Goal: Obtain resource: Download file/media

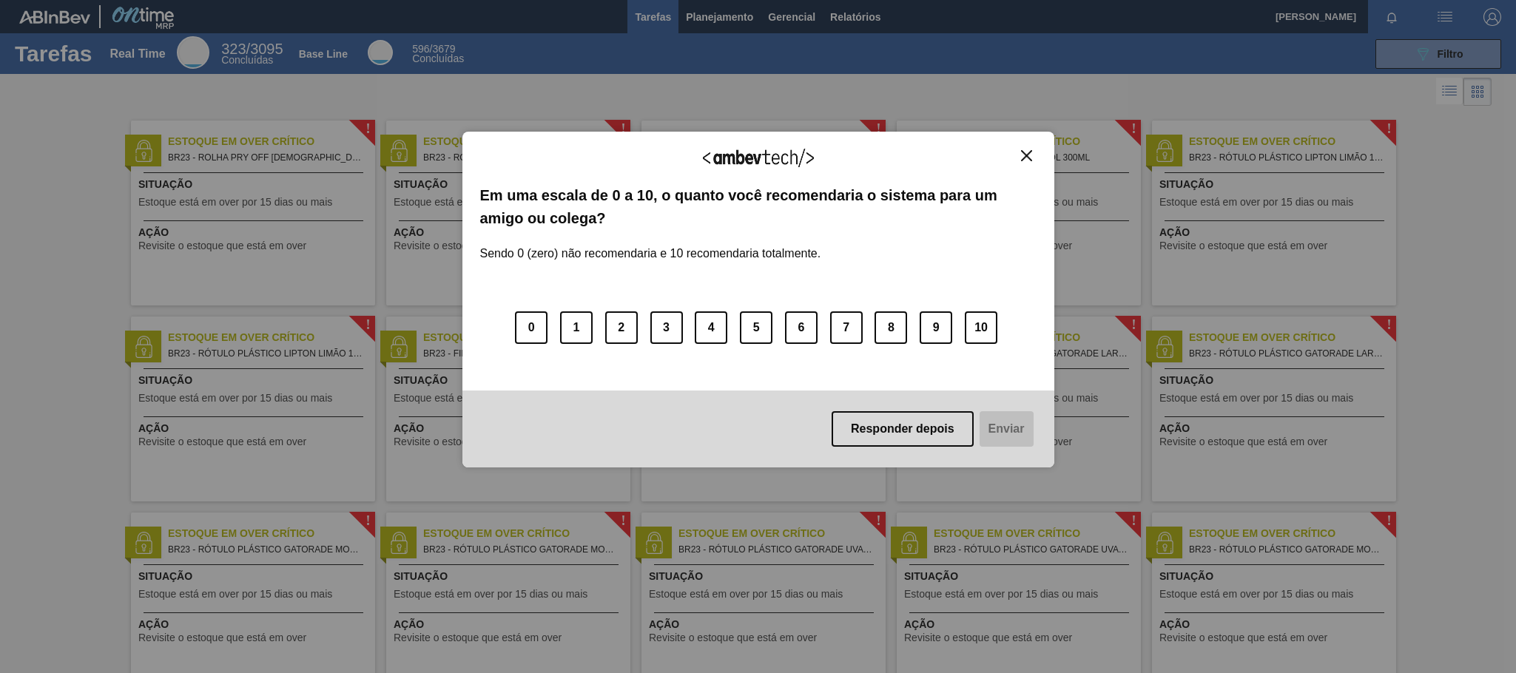
click at [1021, 153] on img "Close" at bounding box center [1026, 155] width 11 height 11
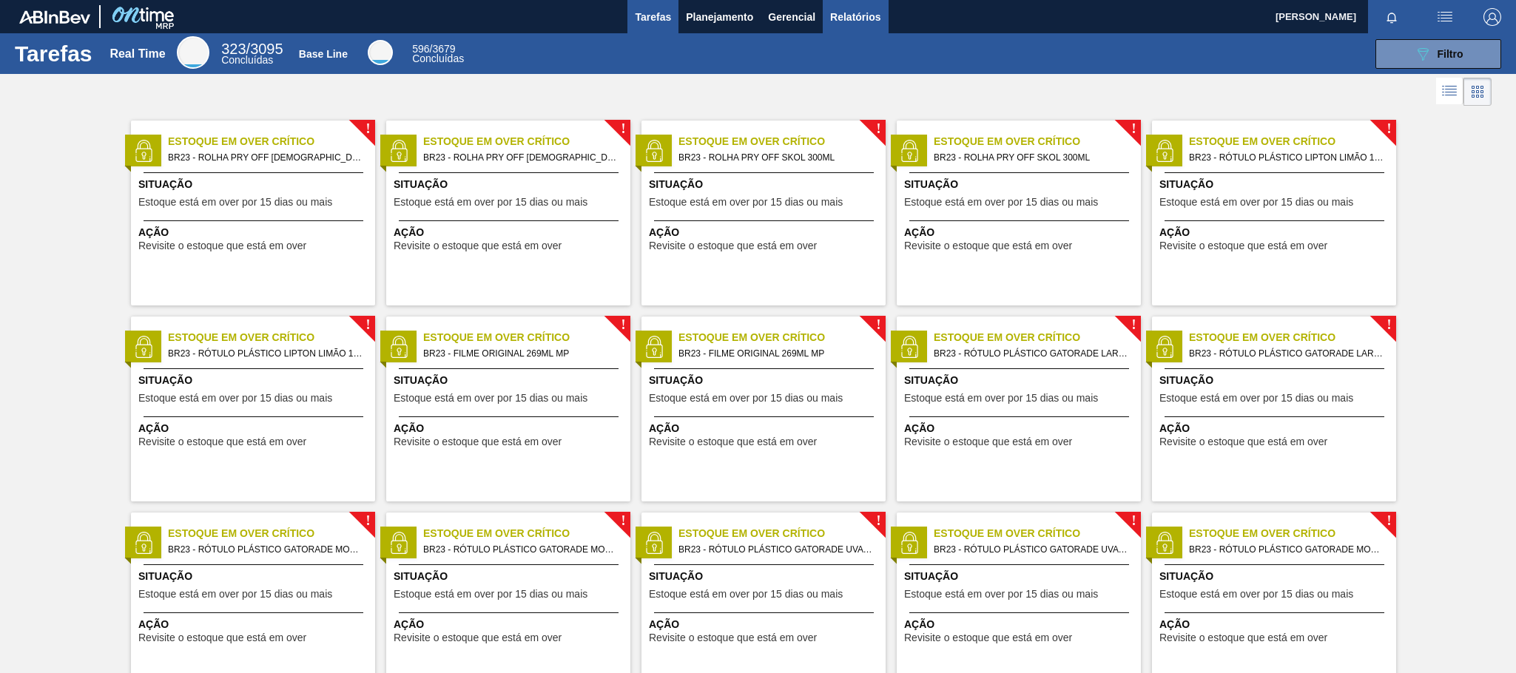
click at [844, 21] on span "Relatórios" at bounding box center [855, 17] width 50 height 18
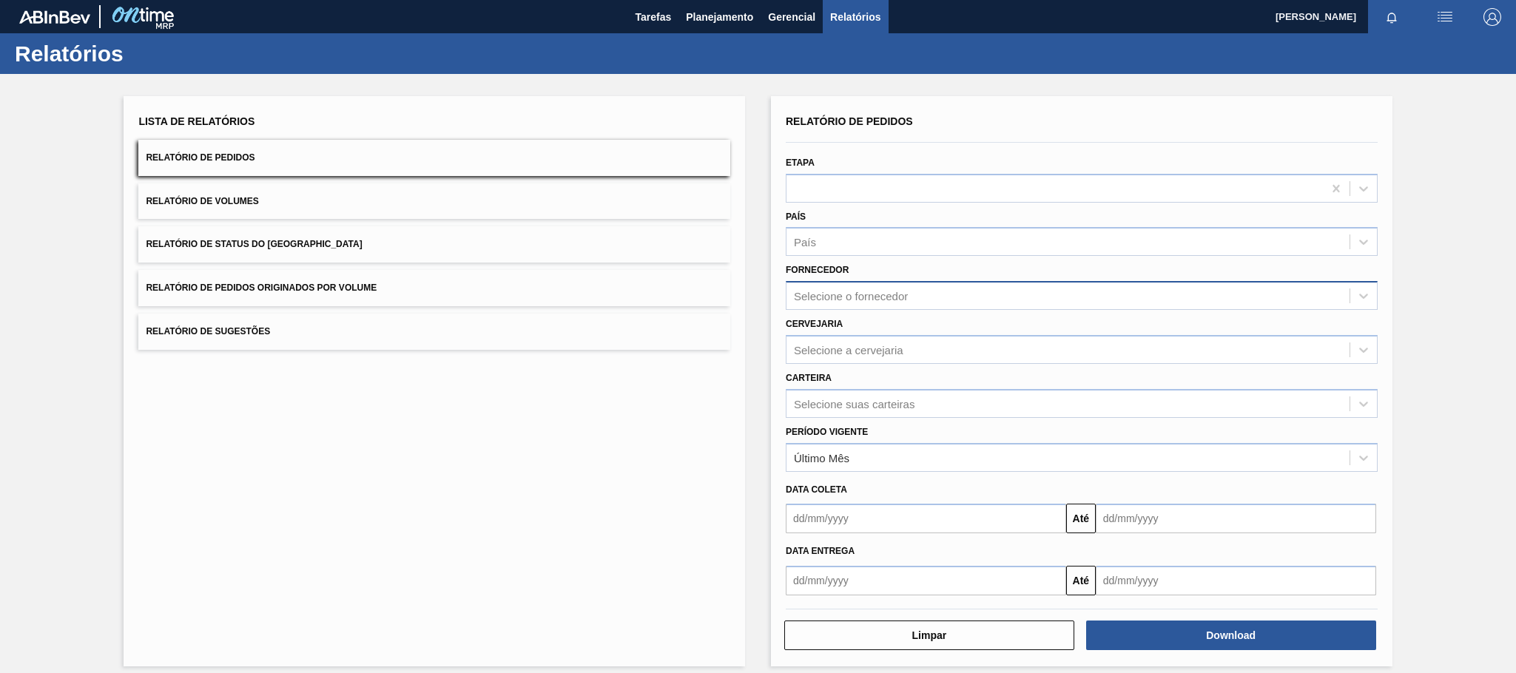
click at [844, 287] on div "Selecione o fornecedor" at bounding box center [1067, 296] width 563 height 21
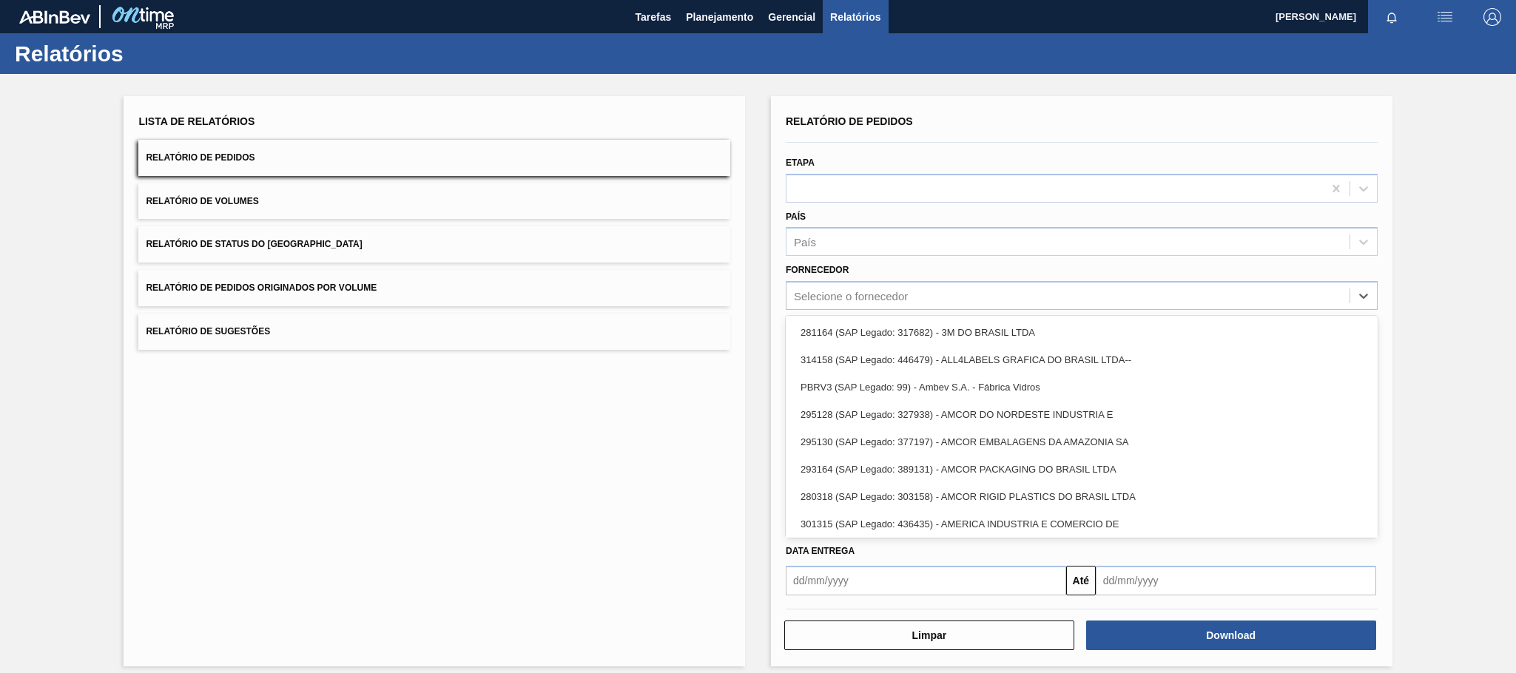
click at [777, 295] on div "Relatório de Pedidos Etapa País País Fornecedor option 281164 (SAP Legado: 3176…" at bounding box center [1081, 381] width 621 height 570
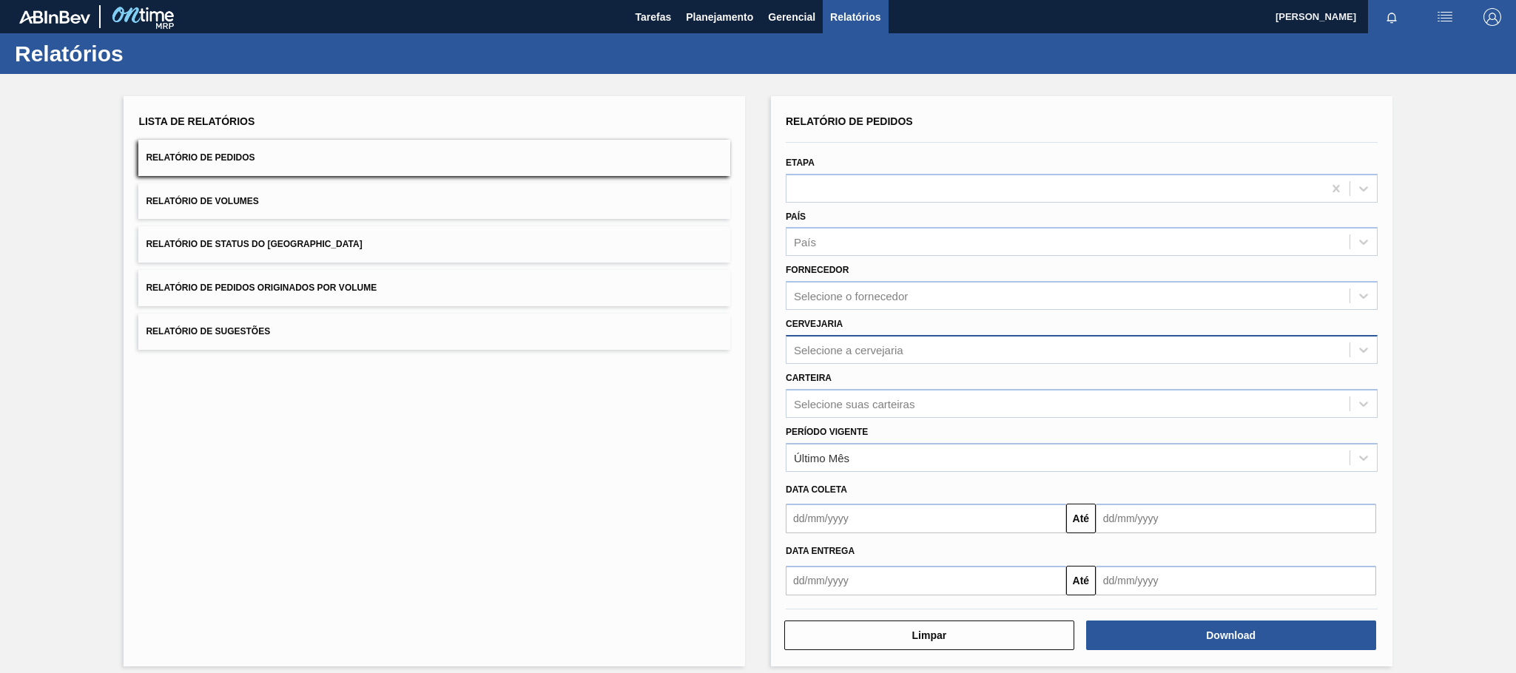
click at [799, 347] on div "Selecione a cervejaria" at bounding box center [848, 349] width 109 height 13
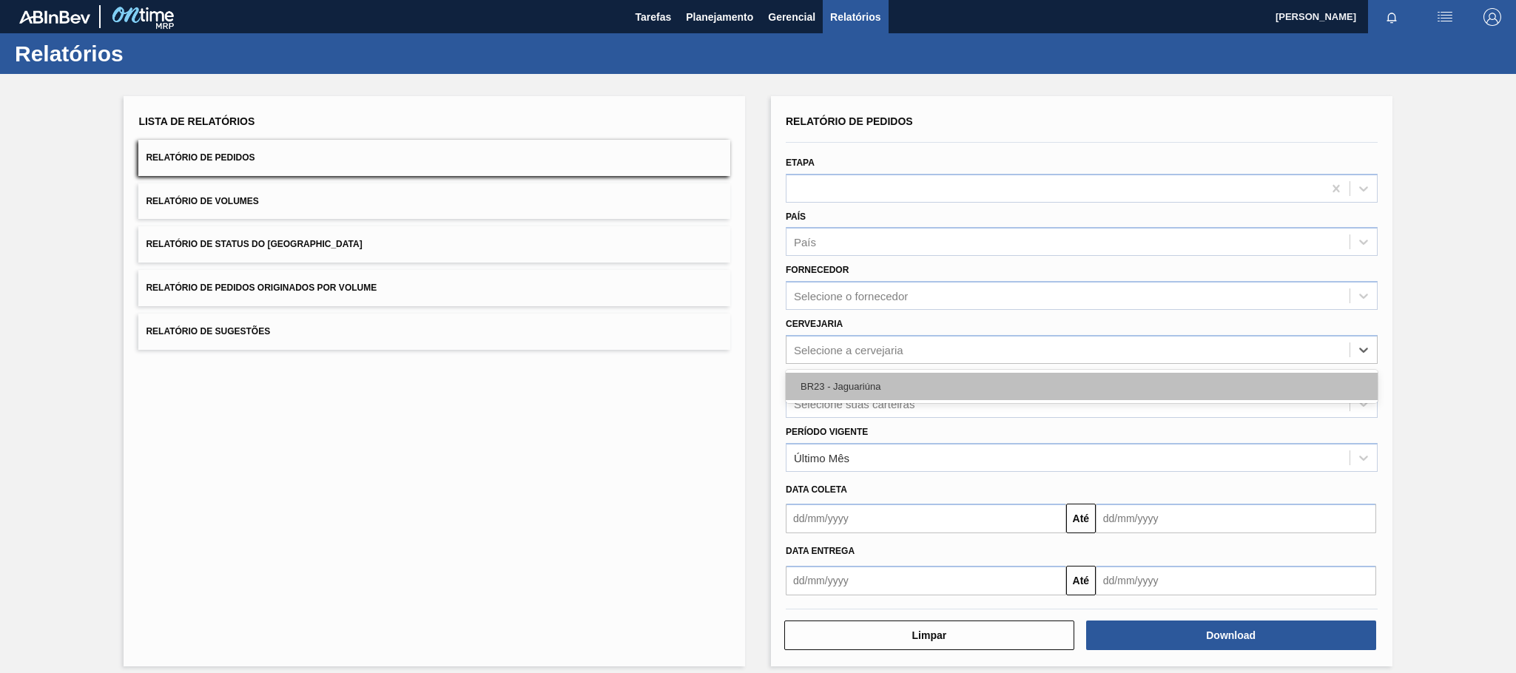
click at [812, 376] on div "BR23 - Jaguariúna" at bounding box center [1082, 386] width 592 height 27
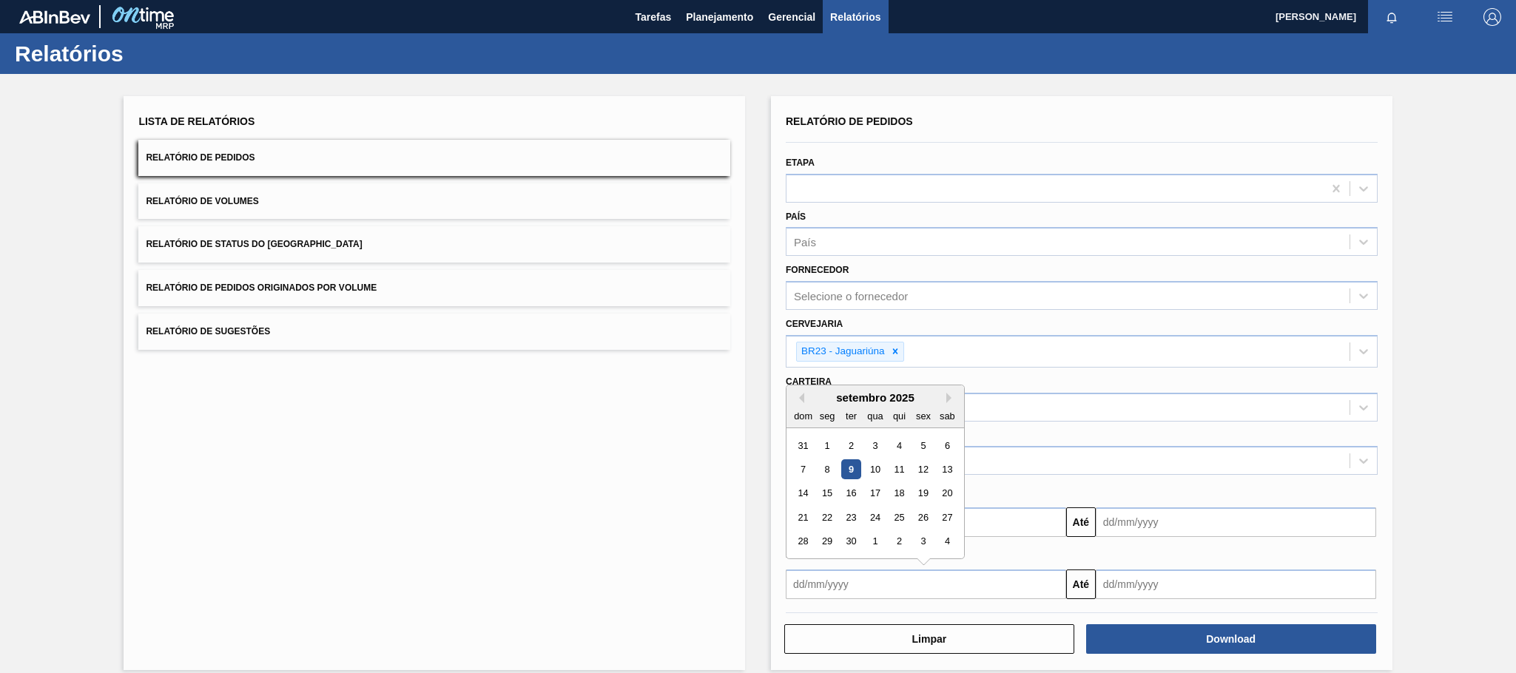
click at [853, 593] on input "text" at bounding box center [926, 585] width 280 height 30
click at [848, 465] on div "9" at bounding box center [851, 469] width 20 height 20
type input "[DATE]"
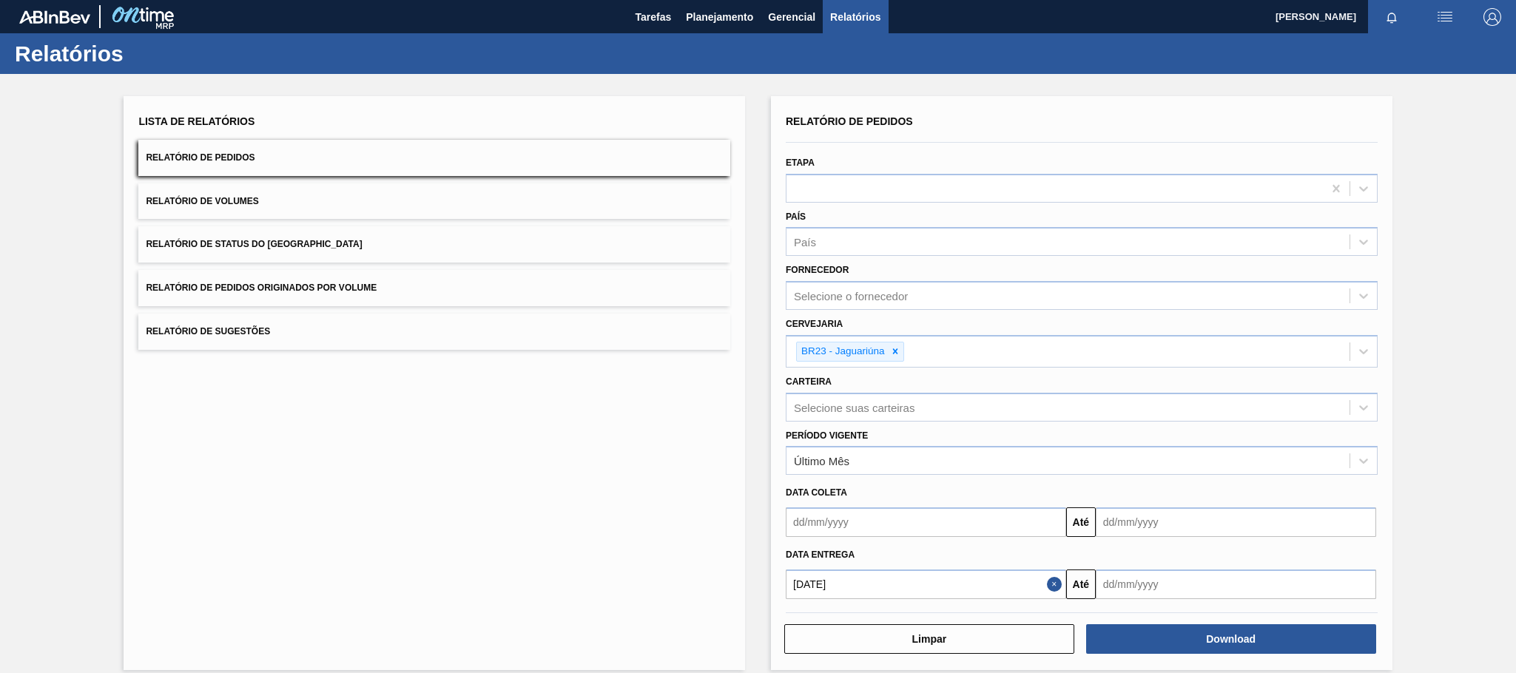
click at [1106, 575] on input "text" at bounding box center [1235, 585] width 280 height 30
click at [1258, 395] on button "Next Month" at bounding box center [1261, 398] width 10 height 10
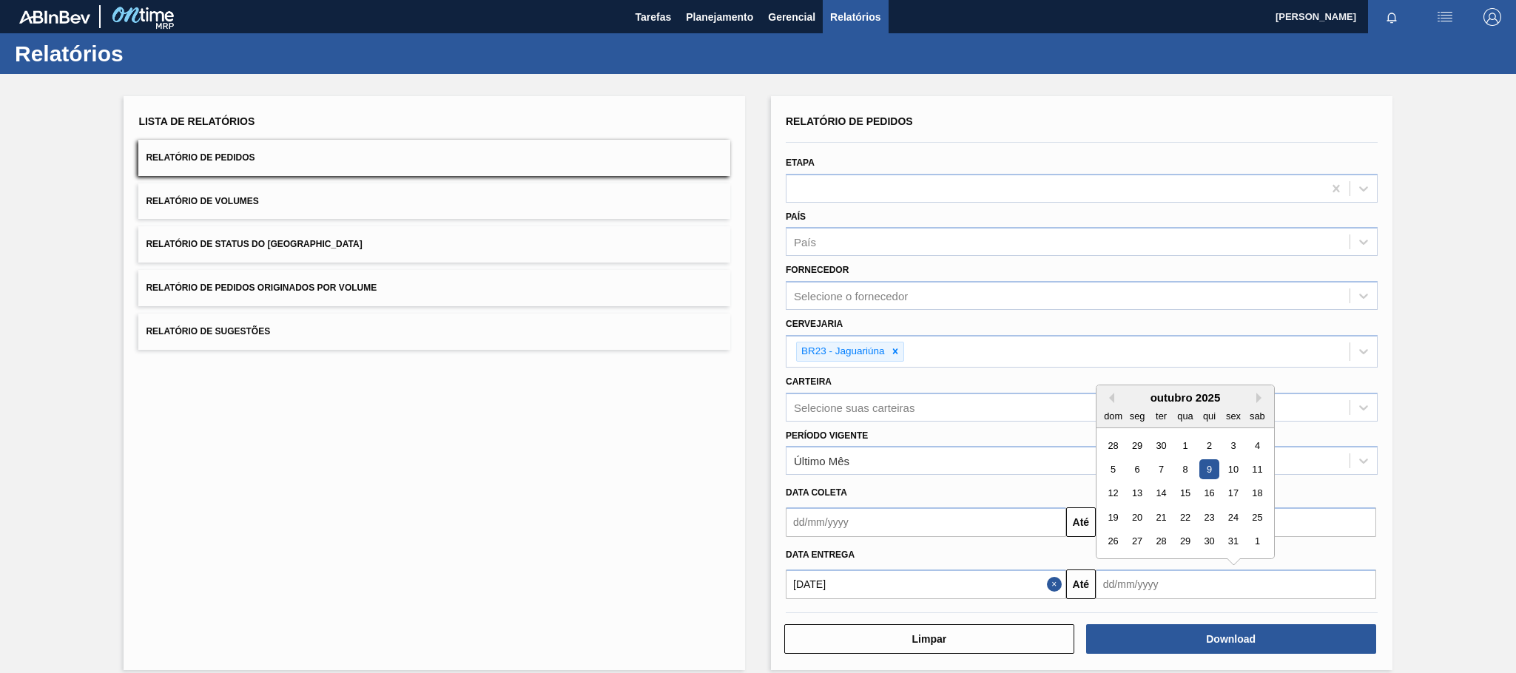
click at [1210, 467] on div "9" at bounding box center [1209, 469] width 20 height 20
type input "[DATE]"
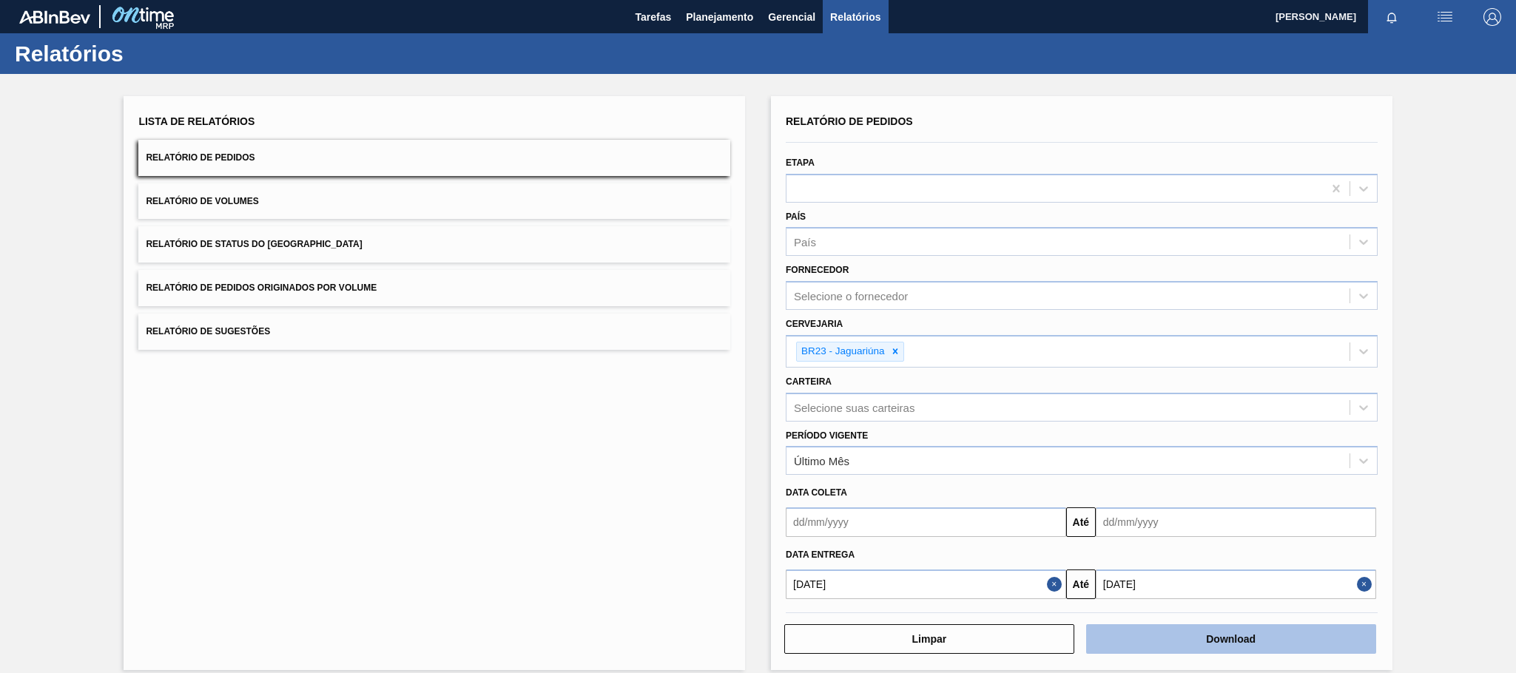
click at [1245, 638] on button "Download" at bounding box center [1231, 639] width 290 height 30
